Goal: Task Accomplishment & Management: Use online tool/utility

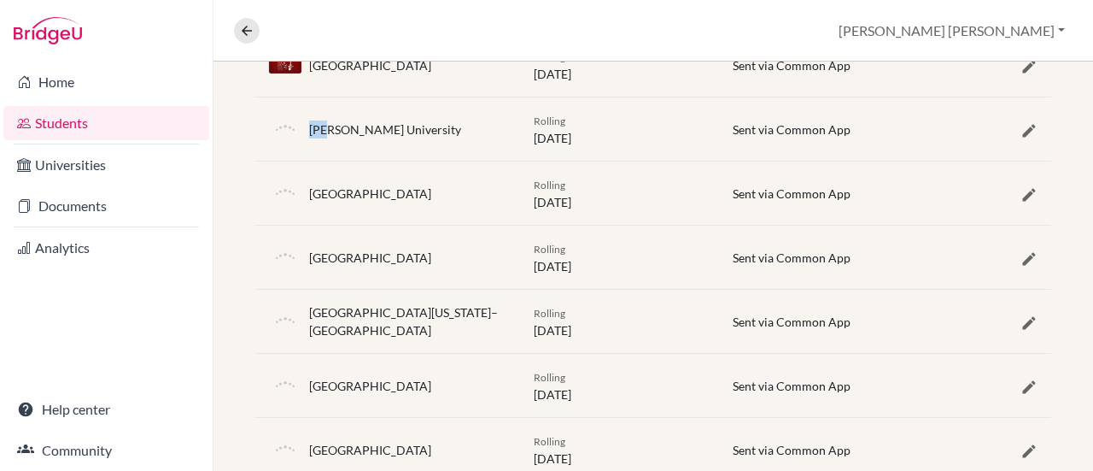
scroll to position [1110, 0]
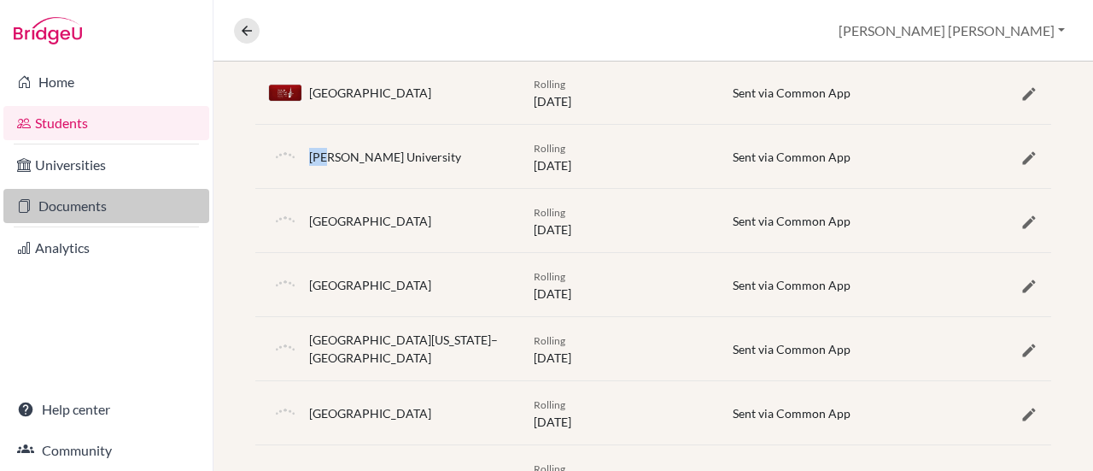
click at [91, 209] on link "Documents" at bounding box center [106, 206] width 206 height 34
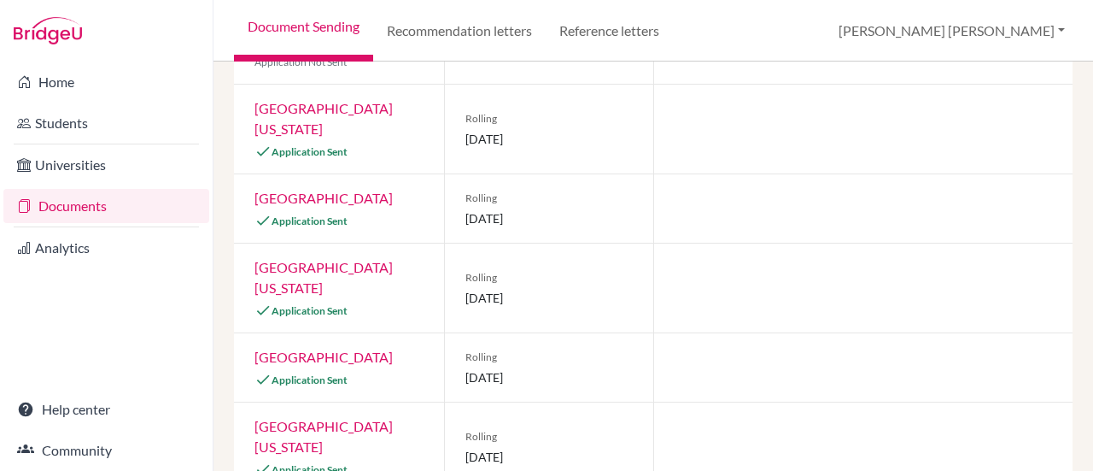
scroll to position [1104, 0]
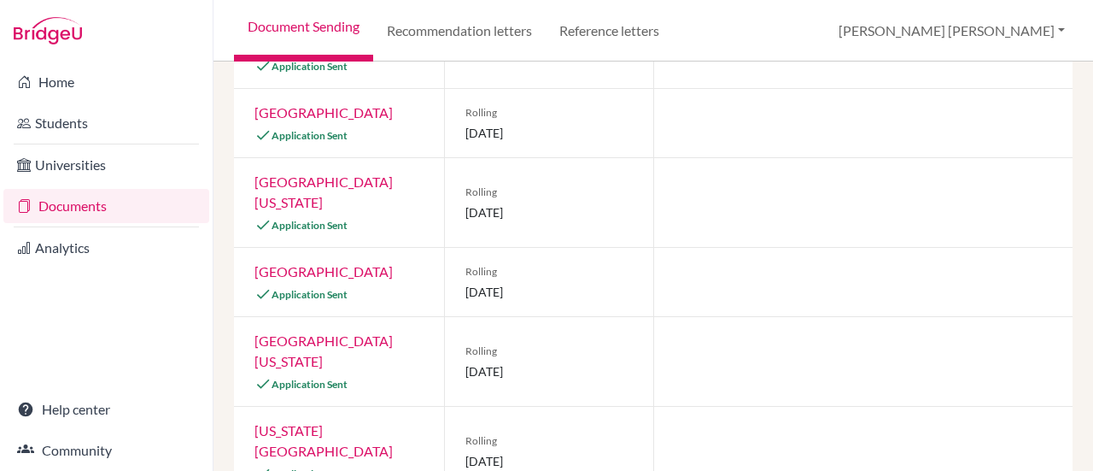
click at [11, 296] on div "Home Students Universities Documents Analytics Help center Community" at bounding box center [106, 265] width 213 height 409
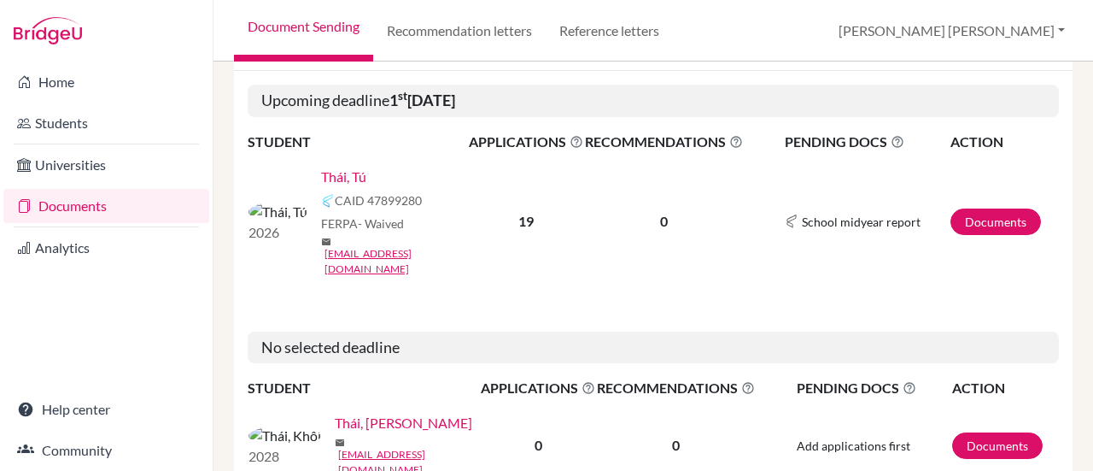
scroll to position [256, 0]
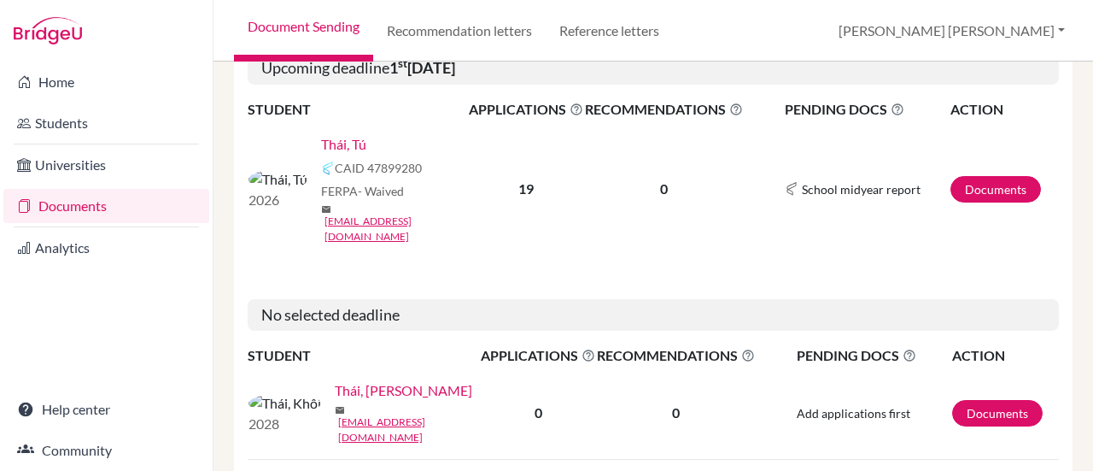
click at [321, 134] on link "Thái, Tú" at bounding box center [343, 144] width 45 height 20
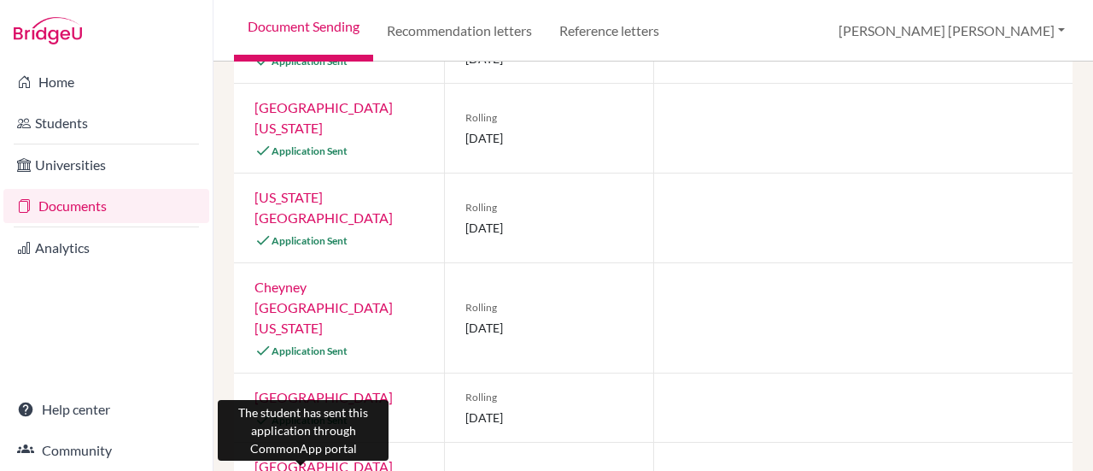
scroll to position [302, 0]
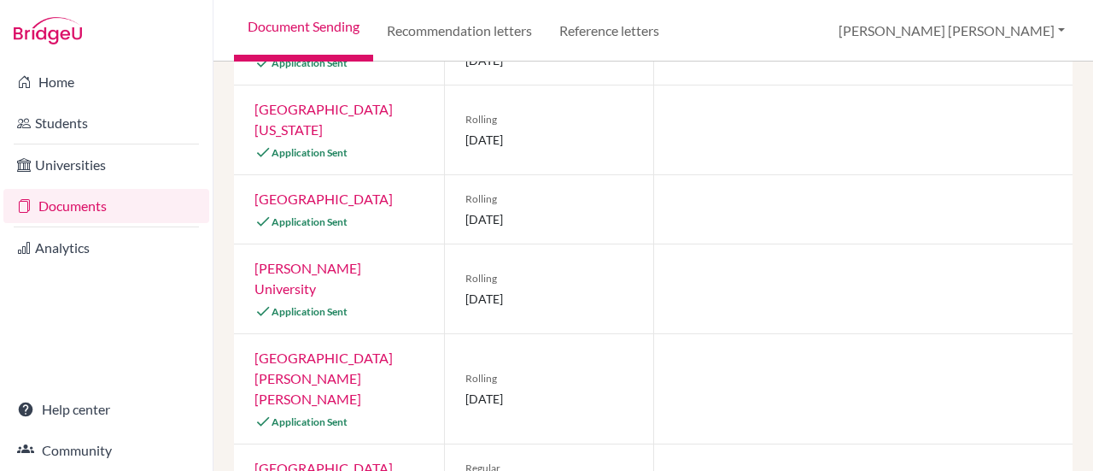
click at [326, 264] on link "[PERSON_NAME] University" at bounding box center [308, 278] width 107 height 37
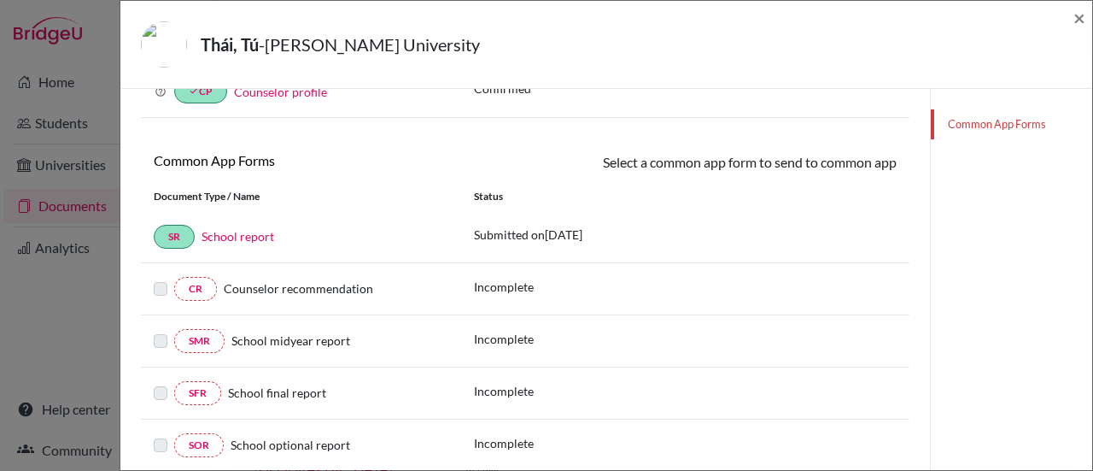
scroll to position [171, 0]
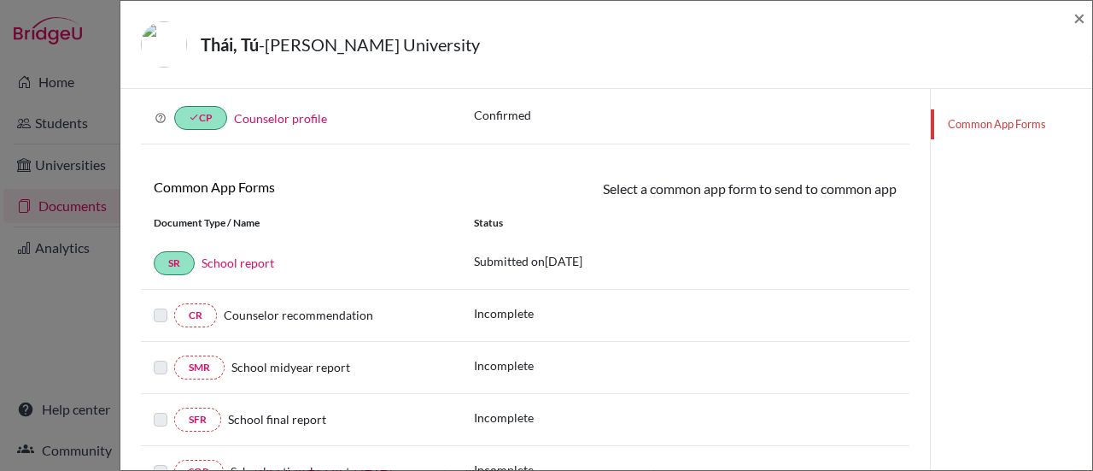
click at [160, 305] on label at bounding box center [161, 305] width 14 height 0
drag, startPoint x: 159, startPoint y: 313, endPoint x: 155, endPoint y: 325, distance: 11.6
click at [158, 305] on label at bounding box center [161, 305] width 14 height 0
click at [162, 357] on label at bounding box center [161, 357] width 14 height 0
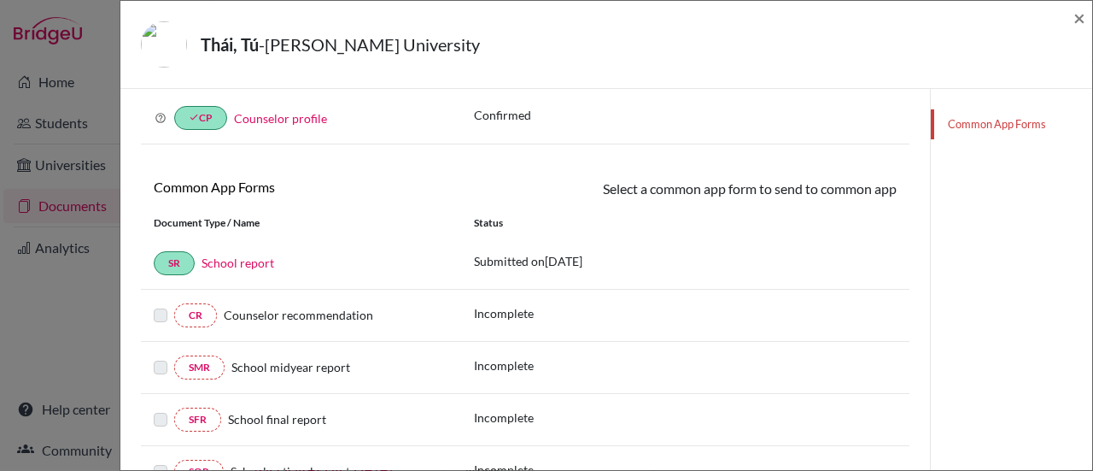
click at [161, 423] on div at bounding box center [164, 419] width 20 height 20
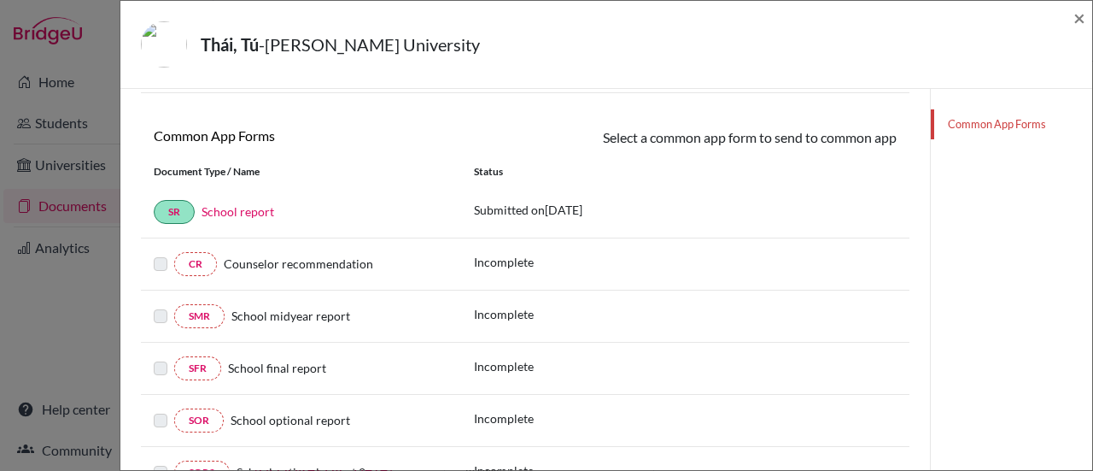
scroll to position [256, 0]
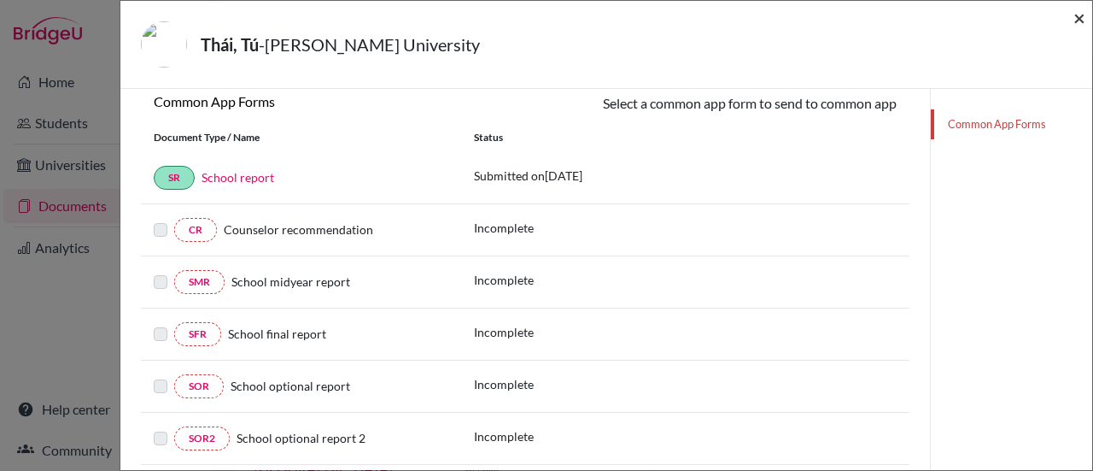
click at [1075, 19] on span "×" at bounding box center [1080, 17] width 12 height 25
